Goal: Information Seeking & Learning: Learn about a topic

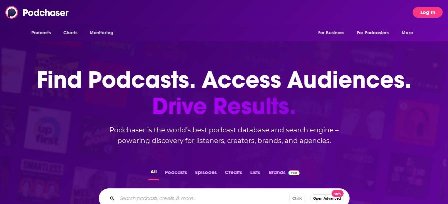
click at [431, 13] on button "Log In" at bounding box center [428, 12] width 30 height 11
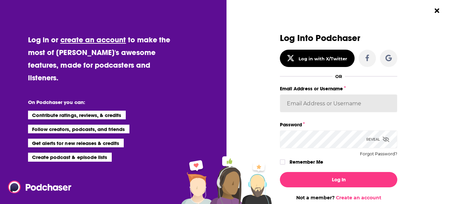
type input "ResoluteTulsa"
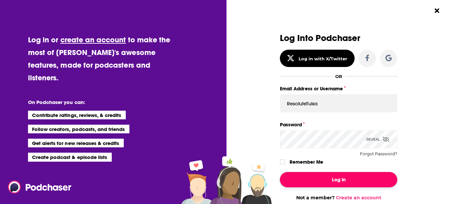
click at [303, 183] on button "Log In" at bounding box center [339, 179] width 118 height 15
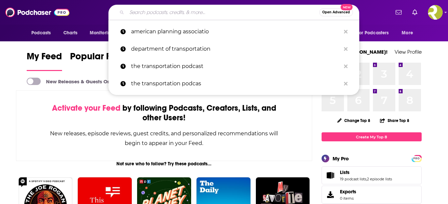
click at [151, 12] on input "Search podcasts, credits, & more..." at bounding box center [223, 12] width 193 height 11
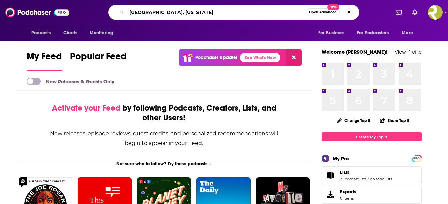
type input "[GEOGRAPHIC_DATA], [US_STATE]"
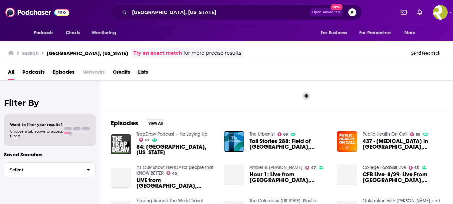
scroll to position [67, 0]
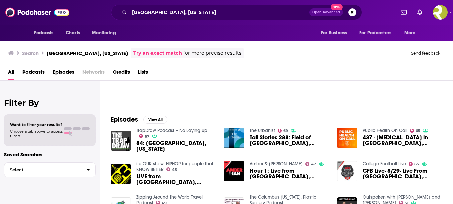
click at [31, 73] on span "Podcasts" at bounding box center [33, 74] width 22 height 14
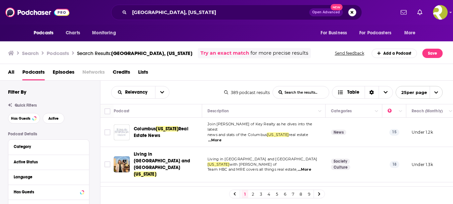
click at [307, 167] on span "...More" at bounding box center [304, 169] width 13 height 5
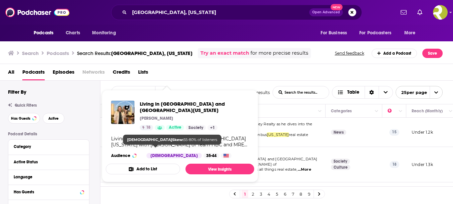
click at [162, 153] on div "[DEMOGRAPHIC_DATA]" at bounding box center [174, 155] width 55 height 5
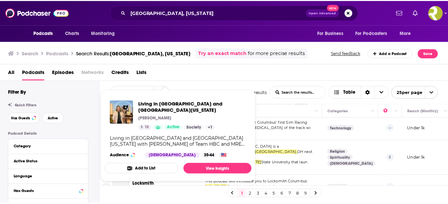
scroll to position [67, 0]
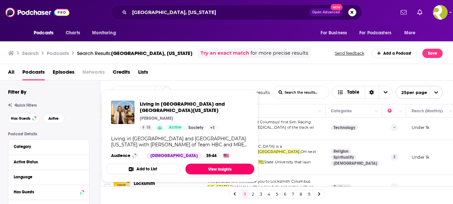
click at [218, 164] on link "View Insights" at bounding box center [220, 169] width 69 height 11
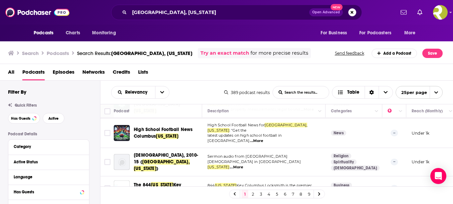
scroll to position [200, 0]
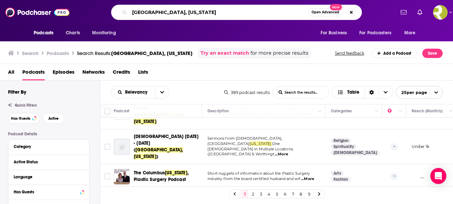
drag, startPoint x: 181, startPoint y: 12, endPoint x: 4, endPoint y: 35, distance: 178.5
click at [4, 35] on div "Podcasts Charts Monitoring [GEOGRAPHIC_DATA], [US_STATE] Open Advanced New For …" at bounding box center [226, 20] width 453 height 41
drag, startPoint x: 135, startPoint y: 16, endPoint x: 100, endPoint y: 10, distance: 35.2
click at [104, 12] on div "[GEOGRAPHIC_DATA], [US_STATE] Open Advanced New" at bounding box center [236, 12] width 317 height 15
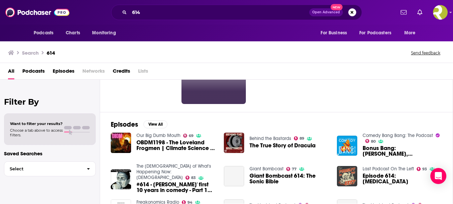
scroll to position [67, 0]
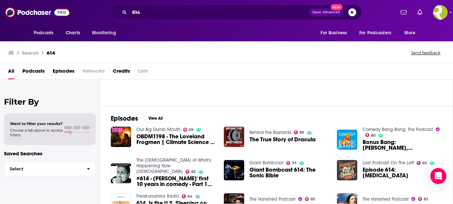
click at [42, 71] on span "Podcasts" at bounding box center [33, 73] width 22 height 14
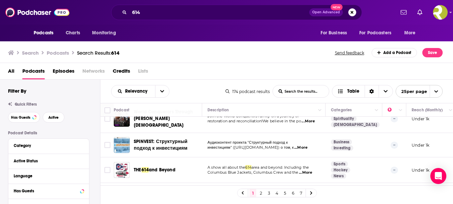
scroll to position [293, 0]
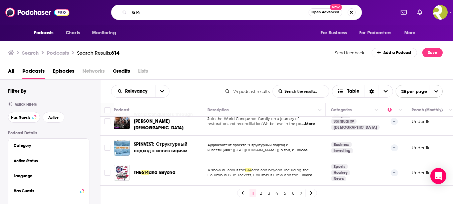
drag, startPoint x: 145, startPoint y: 12, endPoint x: 121, endPoint y: 19, distance: 25.0
click at [121, 19] on div "614 Open Advanced New" at bounding box center [236, 12] width 251 height 15
paste input "Columbus Brick by [PERSON_NAME]"
type input "Columbus Brick by [PERSON_NAME]"
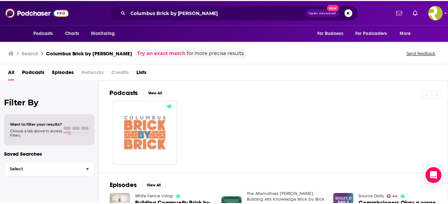
scroll to position [33, 0]
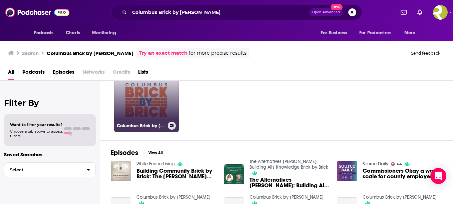
click at [161, 110] on link "Columbus Brick by [PERSON_NAME]" at bounding box center [146, 100] width 65 height 65
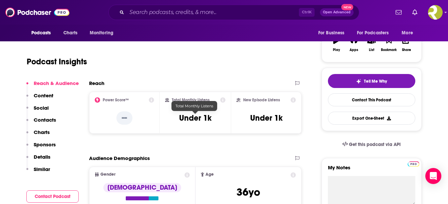
scroll to position [33, 0]
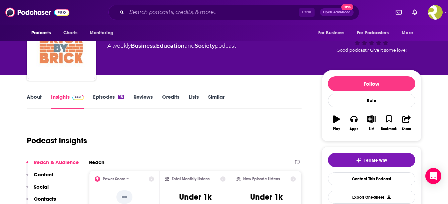
click at [34, 93] on div "About Insights Episodes 18 Reviews Credits Lists Similar" at bounding box center [164, 101] width 275 height 16
click at [31, 98] on link "About" at bounding box center [34, 101] width 15 height 15
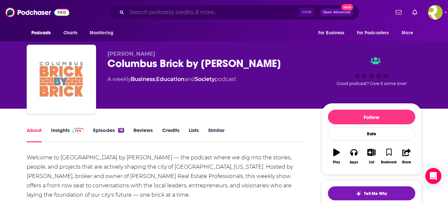
drag, startPoint x: 181, startPoint y: 13, endPoint x: 184, endPoint y: 11, distance: 3.4
click at [182, 12] on input "Search podcasts, credits, & more..." at bounding box center [213, 12] width 172 height 11
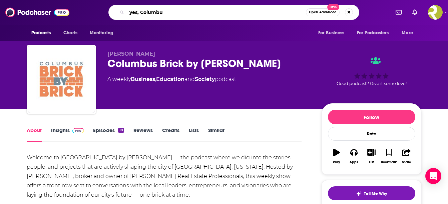
type input "yes, [GEOGRAPHIC_DATA]"
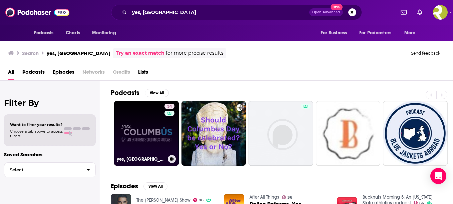
click at [142, 123] on link "34 yes, [GEOGRAPHIC_DATA]" at bounding box center [146, 133] width 65 height 65
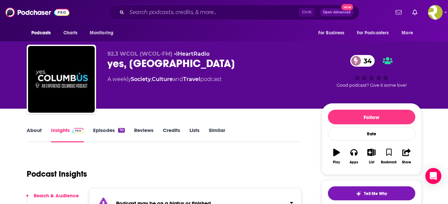
click at [35, 129] on link "About" at bounding box center [34, 134] width 15 height 15
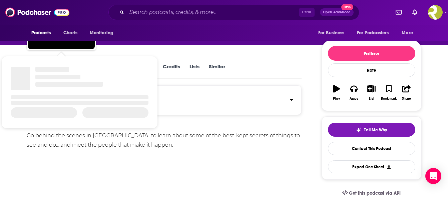
scroll to position [67, 0]
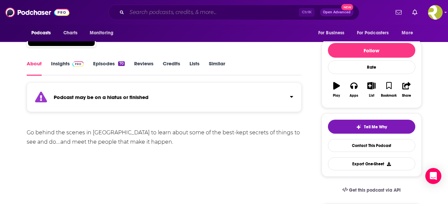
click at [151, 11] on input "Search podcasts, credits, & more..." at bounding box center [213, 12] width 172 height 11
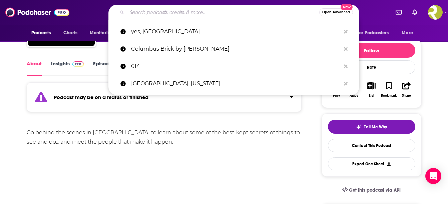
paste input "Life in the 614"
type input "Life in the 614"
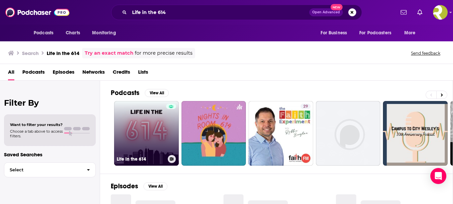
click at [167, 137] on div at bounding box center [171, 129] width 10 height 51
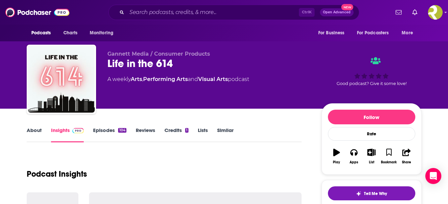
click at [35, 130] on link "About" at bounding box center [34, 134] width 15 height 15
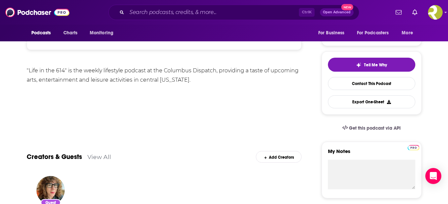
scroll to position [100, 0]
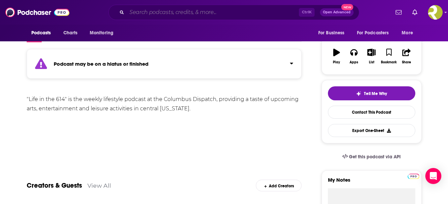
click at [183, 8] on input "Search podcasts, credits, & more..." at bounding box center [213, 12] width 172 height 11
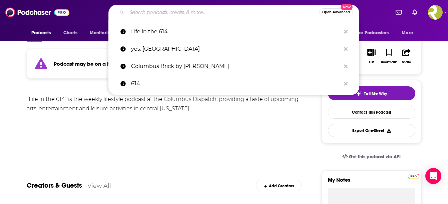
paste input "The Columbus Chronicle"
type input "The Columbus Chronicle"
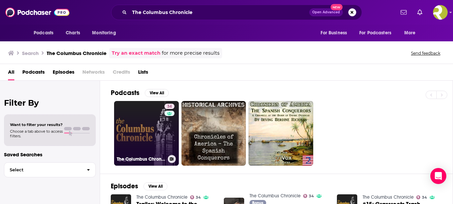
click at [147, 133] on link "34 The Columbus Chronicle" at bounding box center [146, 133] width 65 height 65
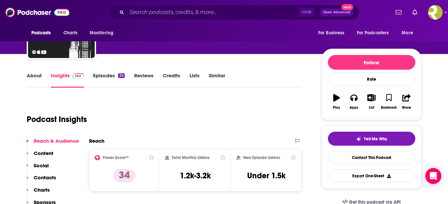
scroll to position [67, 0]
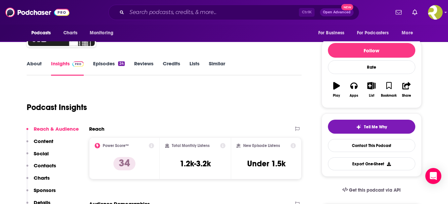
click at [35, 66] on link "About" at bounding box center [34, 67] width 15 height 15
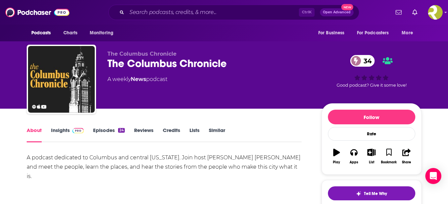
click at [206, 5] on div "Ctrl K Open Advanced New" at bounding box center [234, 12] width 251 height 15
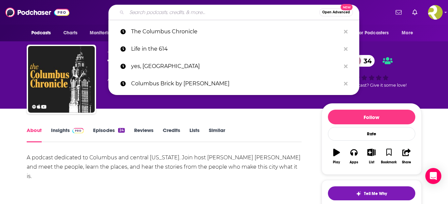
click at [212, 13] on input "Search podcasts, credits, & more..." at bounding box center [223, 12] width 193 height 11
paste input "Columbus Perspective"
type input "Columbus Perspective"
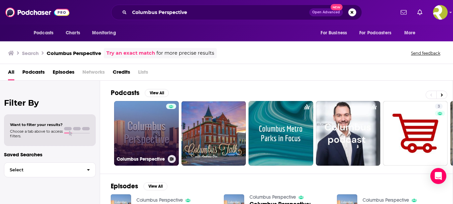
click at [151, 111] on link "Columbus Perspective" at bounding box center [146, 133] width 65 height 65
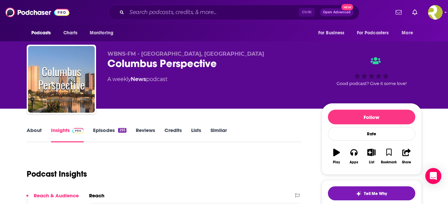
click at [33, 133] on link "About" at bounding box center [34, 134] width 15 height 15
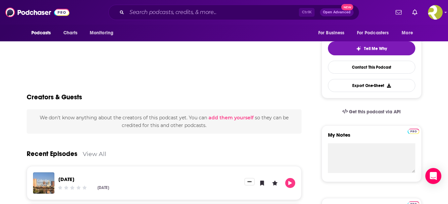
scroll to position [134, 0]
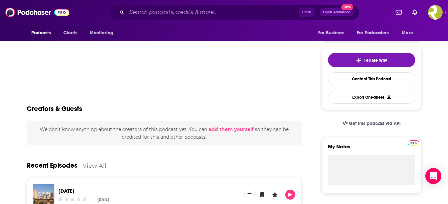
drag, startPoint x: 235, startPoint y: 18, endPoint x: 238, endPoint y: 14, distance: 5.3
click at [238, 14] on div "Ctrl K Open Advanced New" at bounding box center [234, 12] width 251 height 15
click at [239, 13] on input "Search podcasts, credits, & more..." at bounding box center [213, 12] width 172 height 11
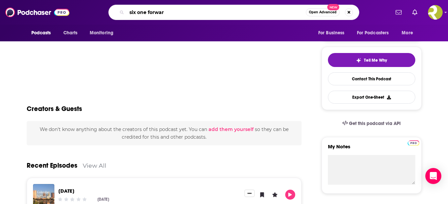
type input "six one forward"
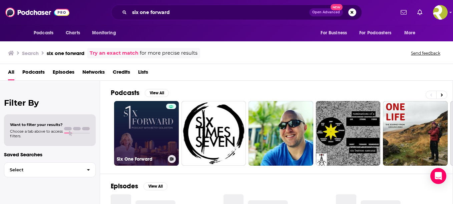
click at [157, 127] on link "Six One Forward" at bounding box center [146, 133] width 65 height 65
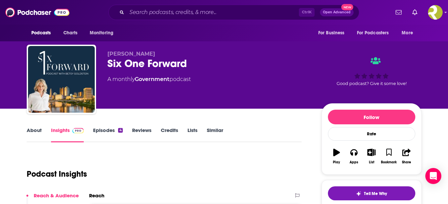
click at [37, 132] on link "About" at bounding box center [34, 134] width 15 height 15
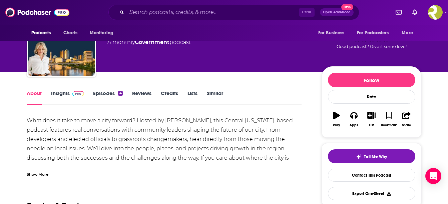
scroll to position [33, 0]
